Goal: Check status

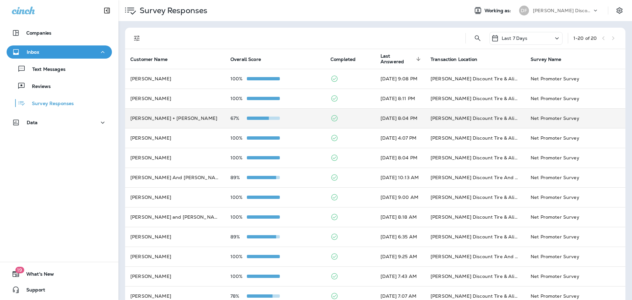
click at [265, 116] on span at bounding box center [263, 117] width 33 height 3
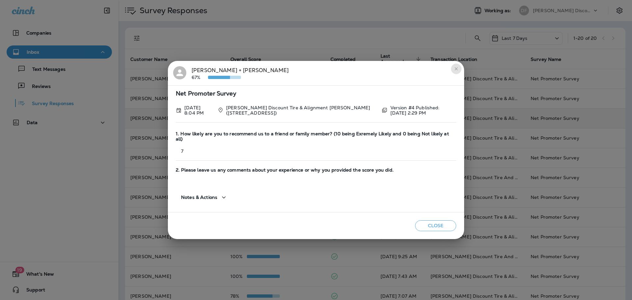
click at [458, 70] on icon "close" at bounding box center [455, 68] width 5 height 5
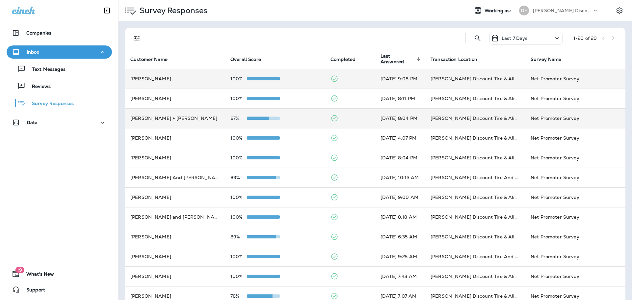
click at [265, 77] on span at bounding box center [263, 78] width 33 height 3
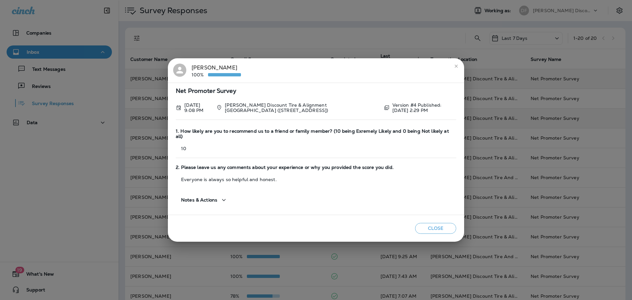
click at [455, 68] on icon "close" at bounding box center [455, 65] width 5 height 5
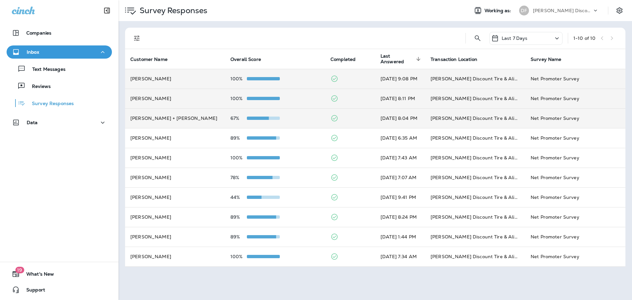
click at [255, 99] on span at bounding box center [263, 98] width 33 height 3
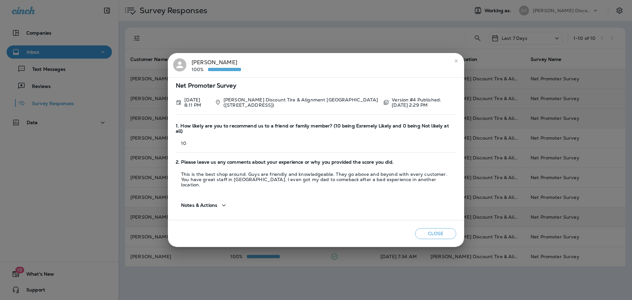
click at [430, 228] on button "Close" at bounding box center [435, 233] width 41 height 11
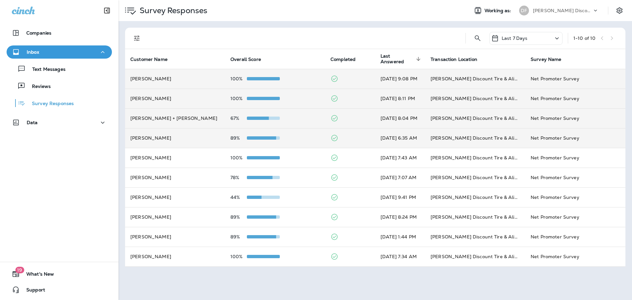
click at [260, 138] on span at bounding box center [259, 137] width 33 height 3
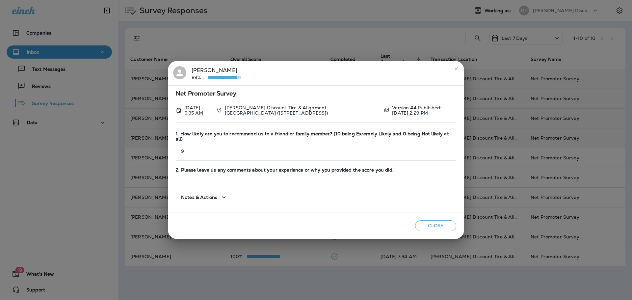
click at [456, 71] on icon "close" at bounding box center [455, 68] width 5 height 5
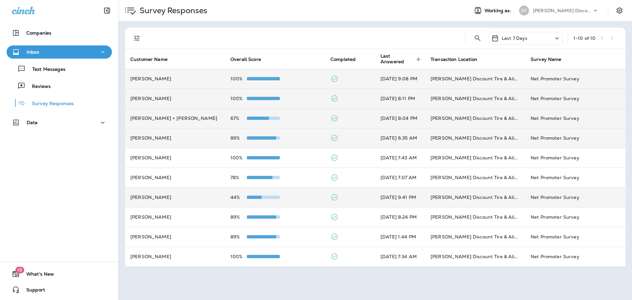
click at [260, 198] on span at bounding box center [263, 196] width 33 height 3
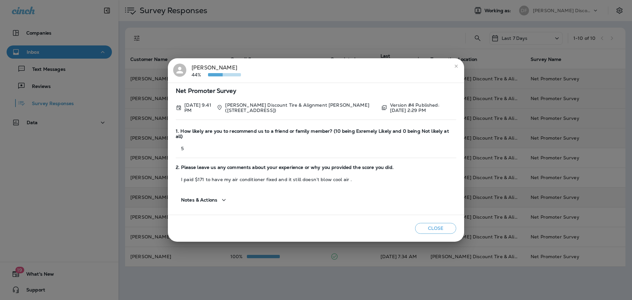
click at [455, 68] on icon "close" at bounding box center [455, 65] width 5 height 5
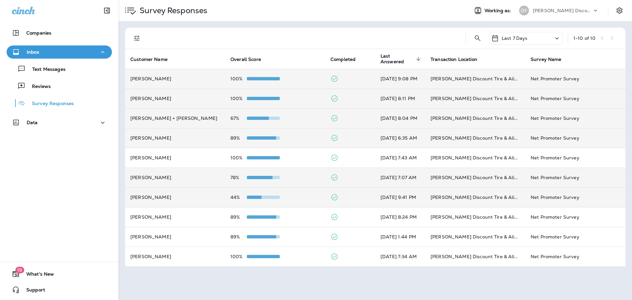
click at [253, 173] on td "78%" at bounding box center [275, 177] width 100 height 20
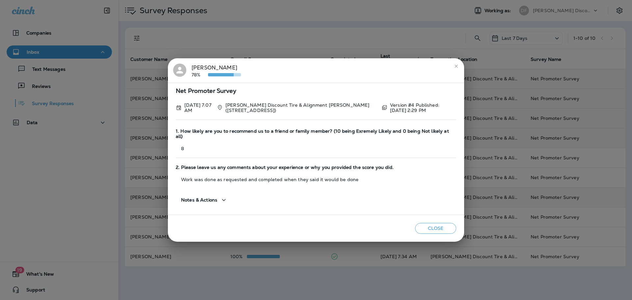
click at [456, 67] on icon "close" at bounding box center [455, 65] width 3 height 3
